Goal: Book appointment/travel/reservation

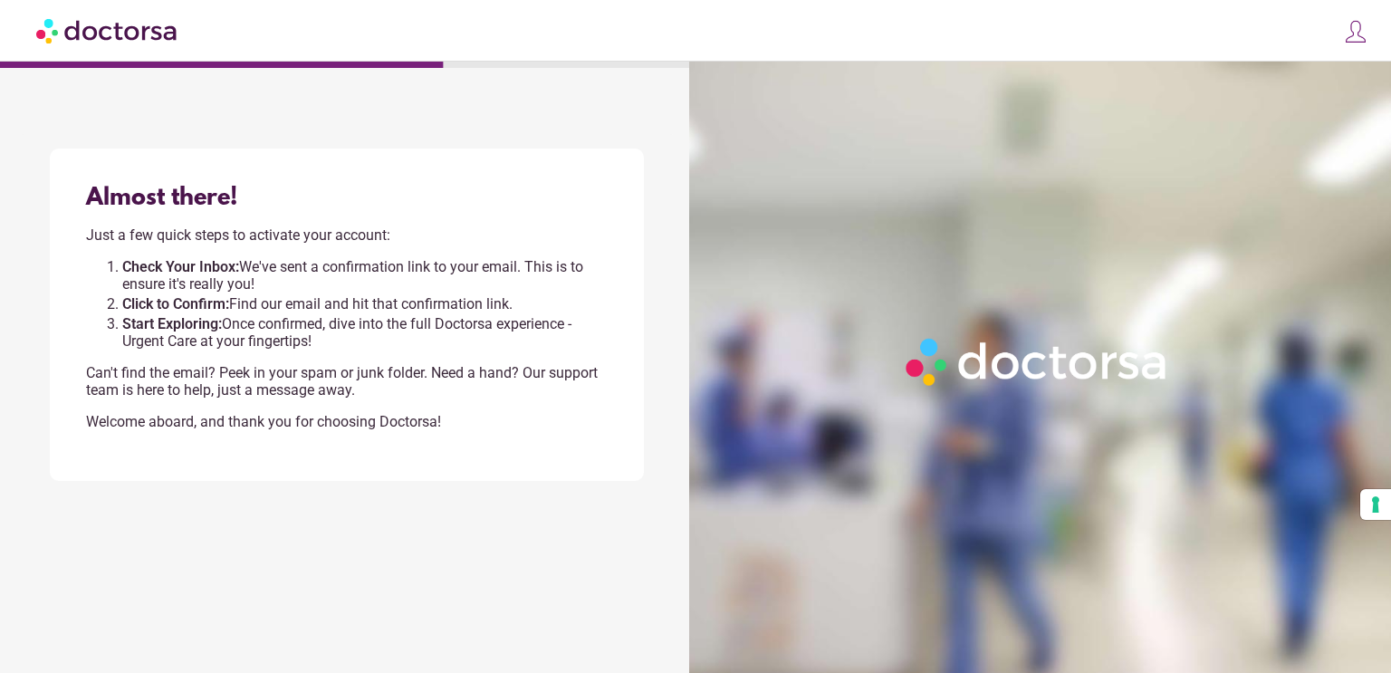
click at [141, 34] on img at bounding box center [107, 30] width 143 height 41
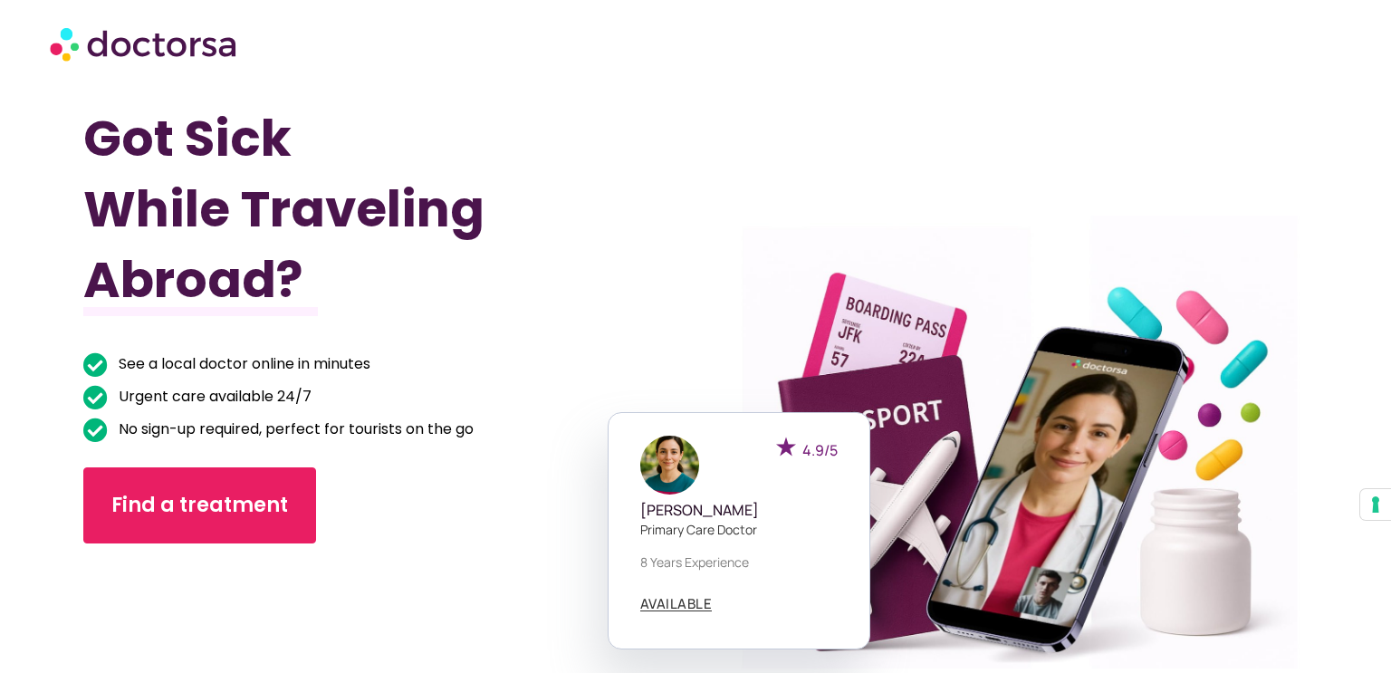
click at [168, 53] on img at bounding box center [145, 43] width 190 height 54
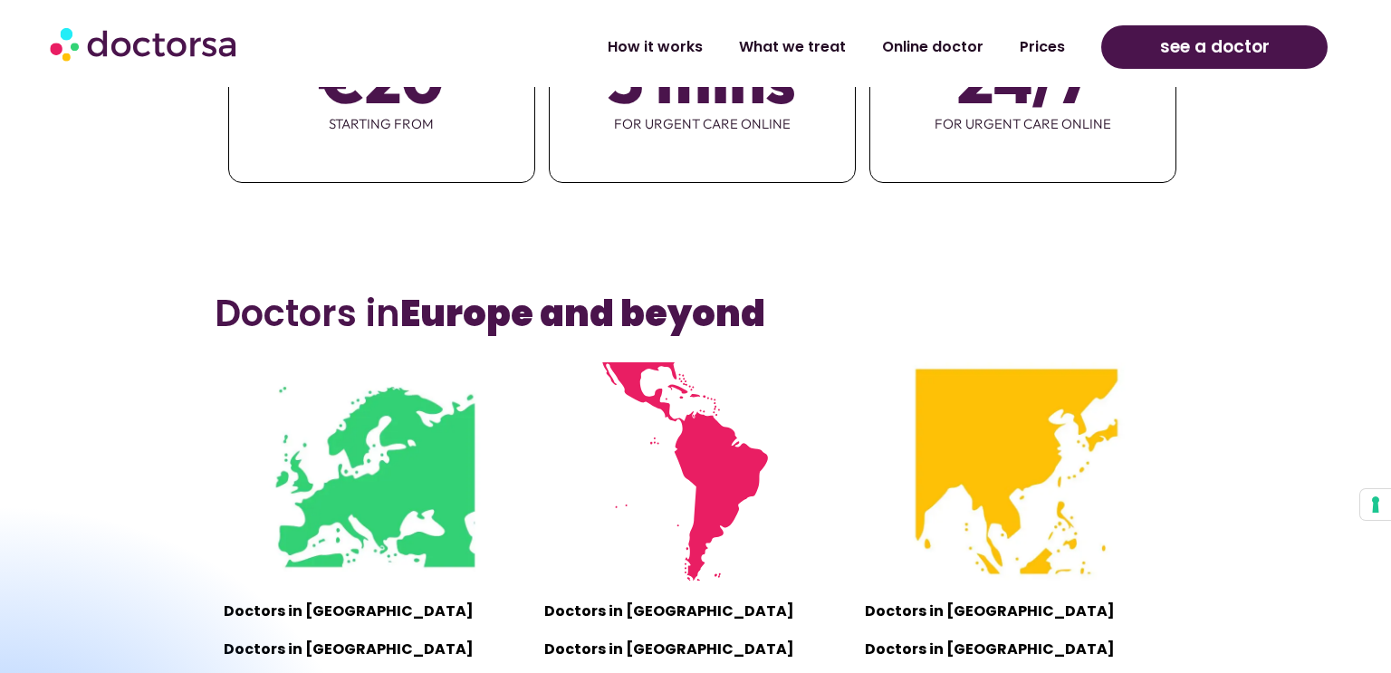
scroll to position [1121, 0]
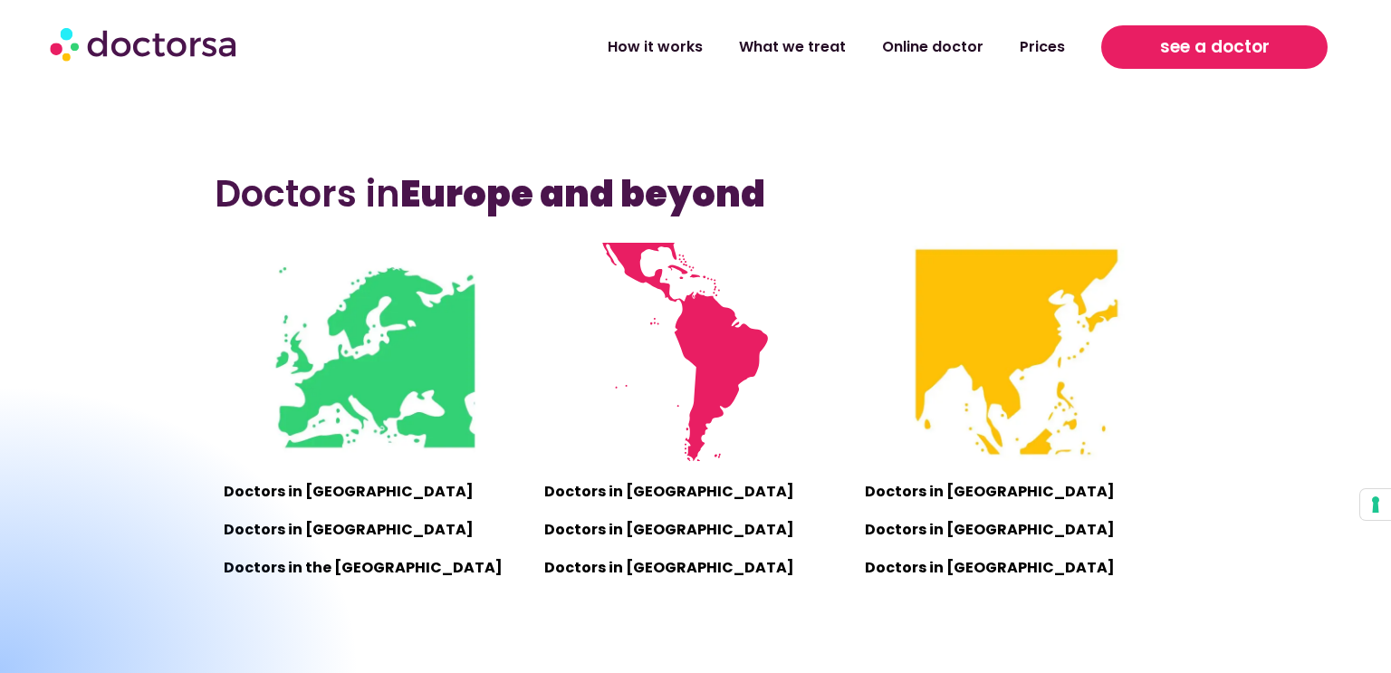
click at [1182, 43] on span "see a doctor" at bounding box center [1215, 47] width 110 height 29
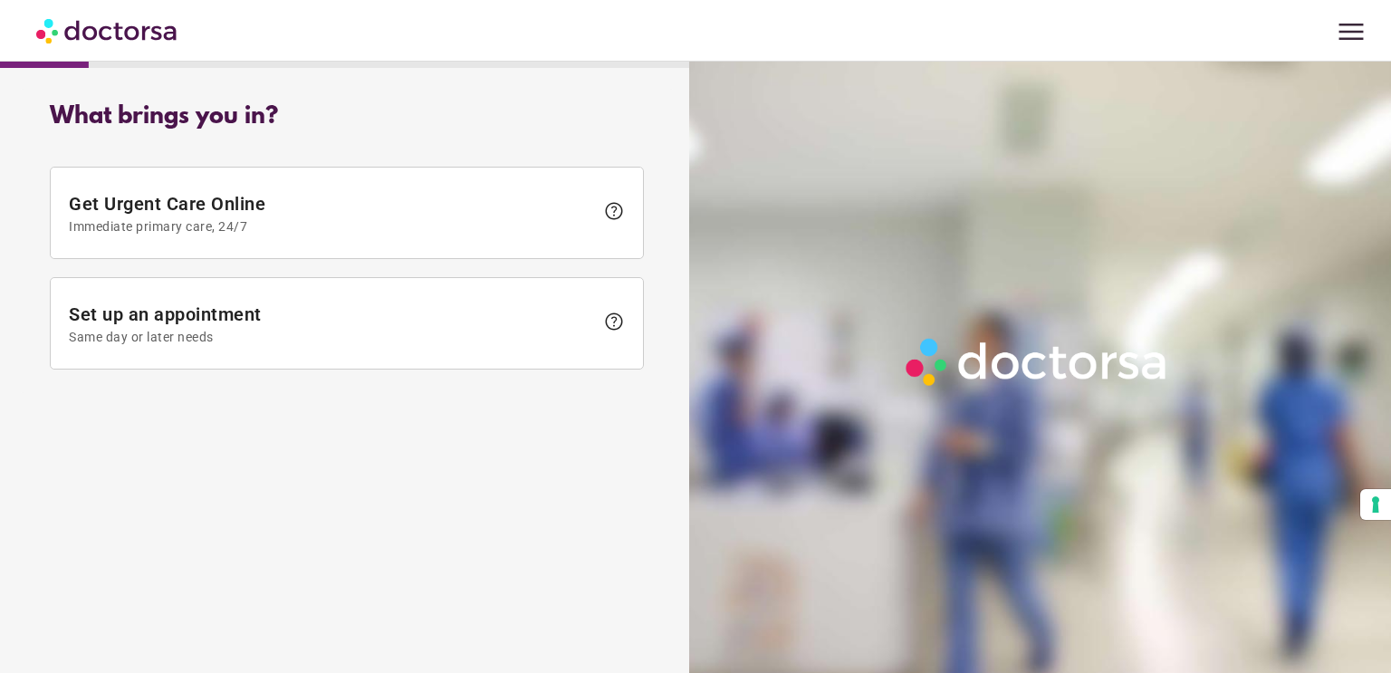
click at [1344, 38] on span "menu" at bounding box center [1351, 31] width 34 height 34
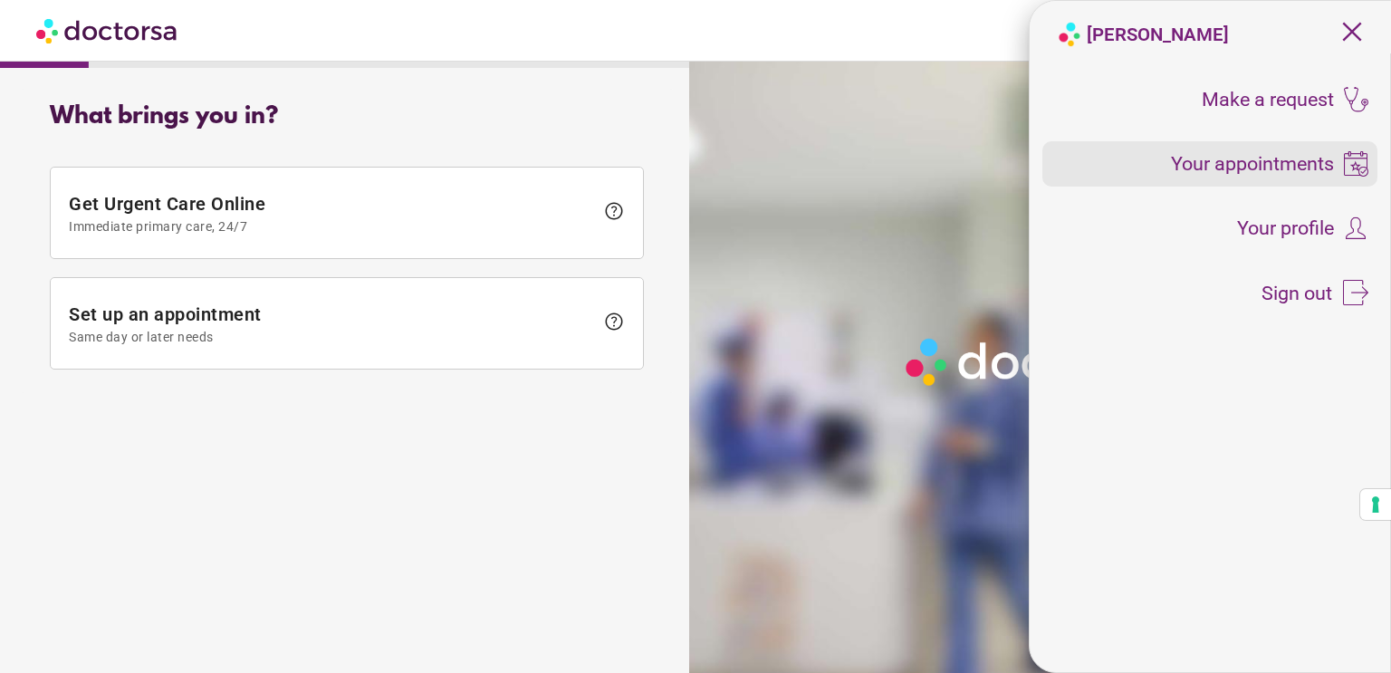
click at [1260, 154] on span "Your appointments" at bounding box center [1252, 164] width 163 height 20
